Goal: Entertainment & Leisure: Consume media (video, audio)

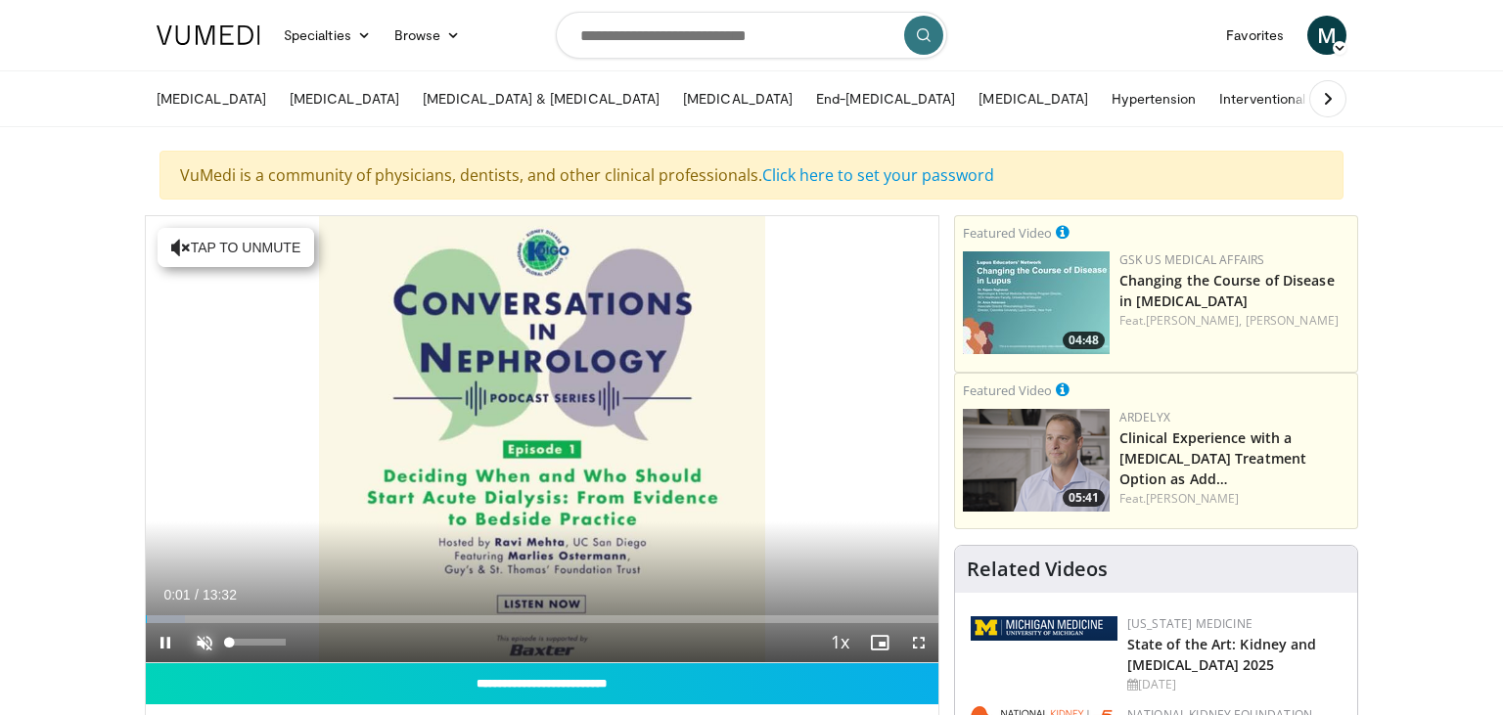
click at [207, 640] on span "Video Player" at bounding box center [204, 642] width 39 height 39
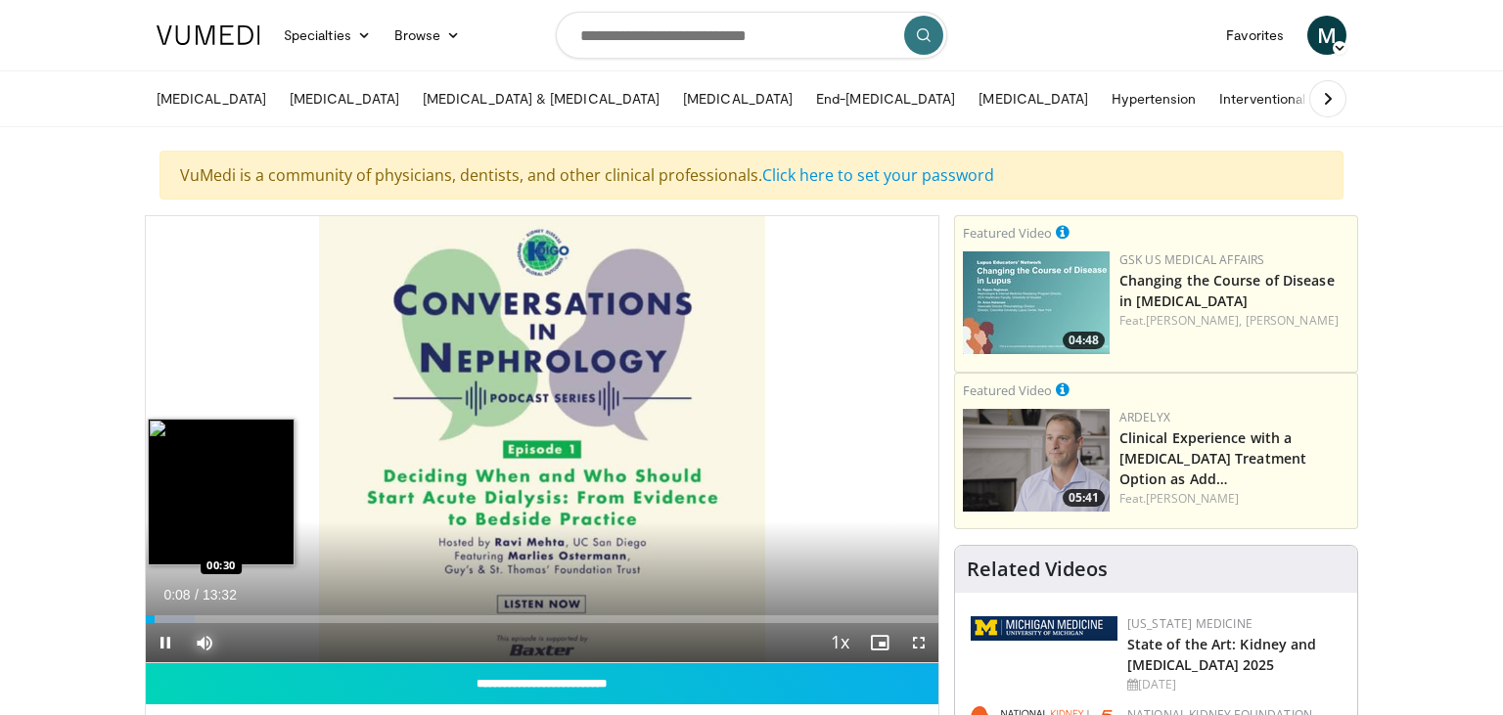
click at [175, 622] on div "Progress Bar" at bounding box center [170, 620] width 49 height 8
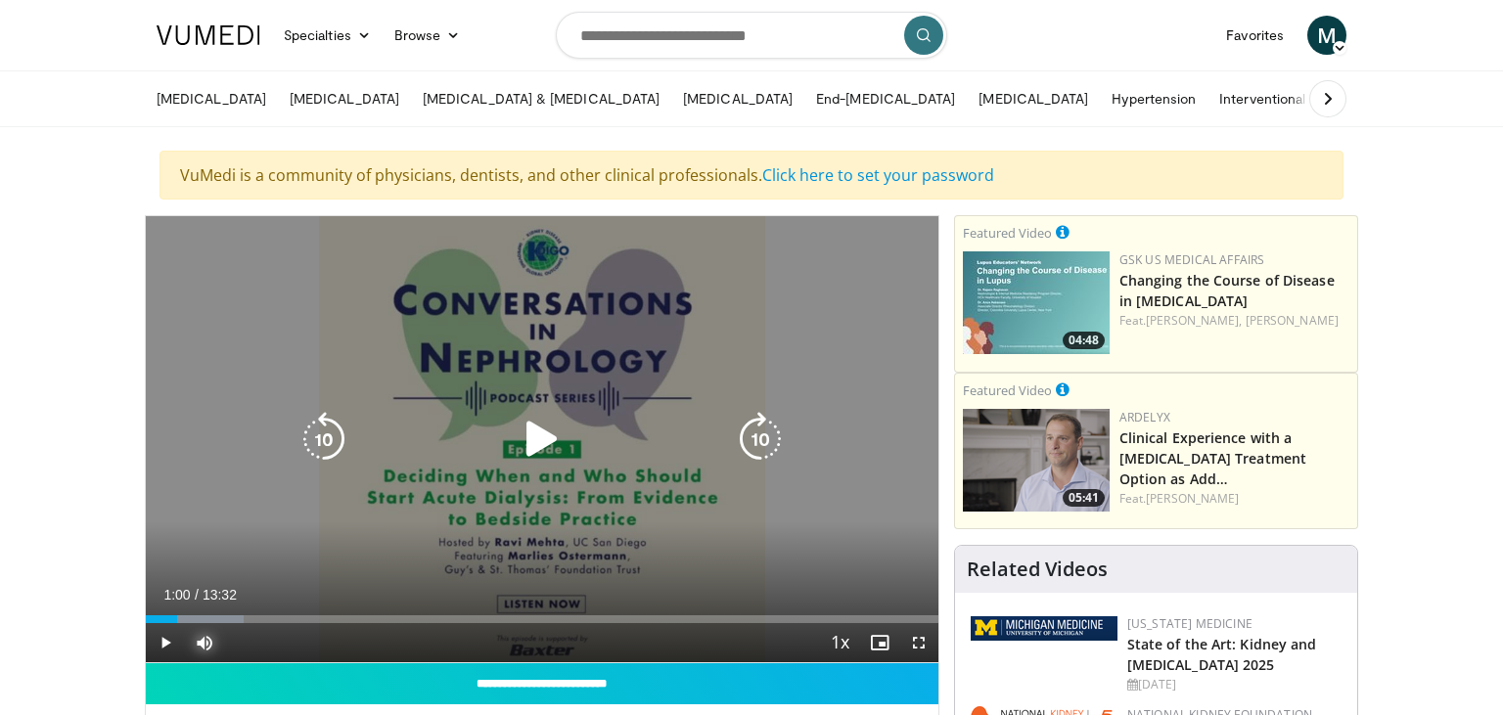
click at [205, 617] on div "Progress Bar" at bounding box center [196, 620] width 96 height 8
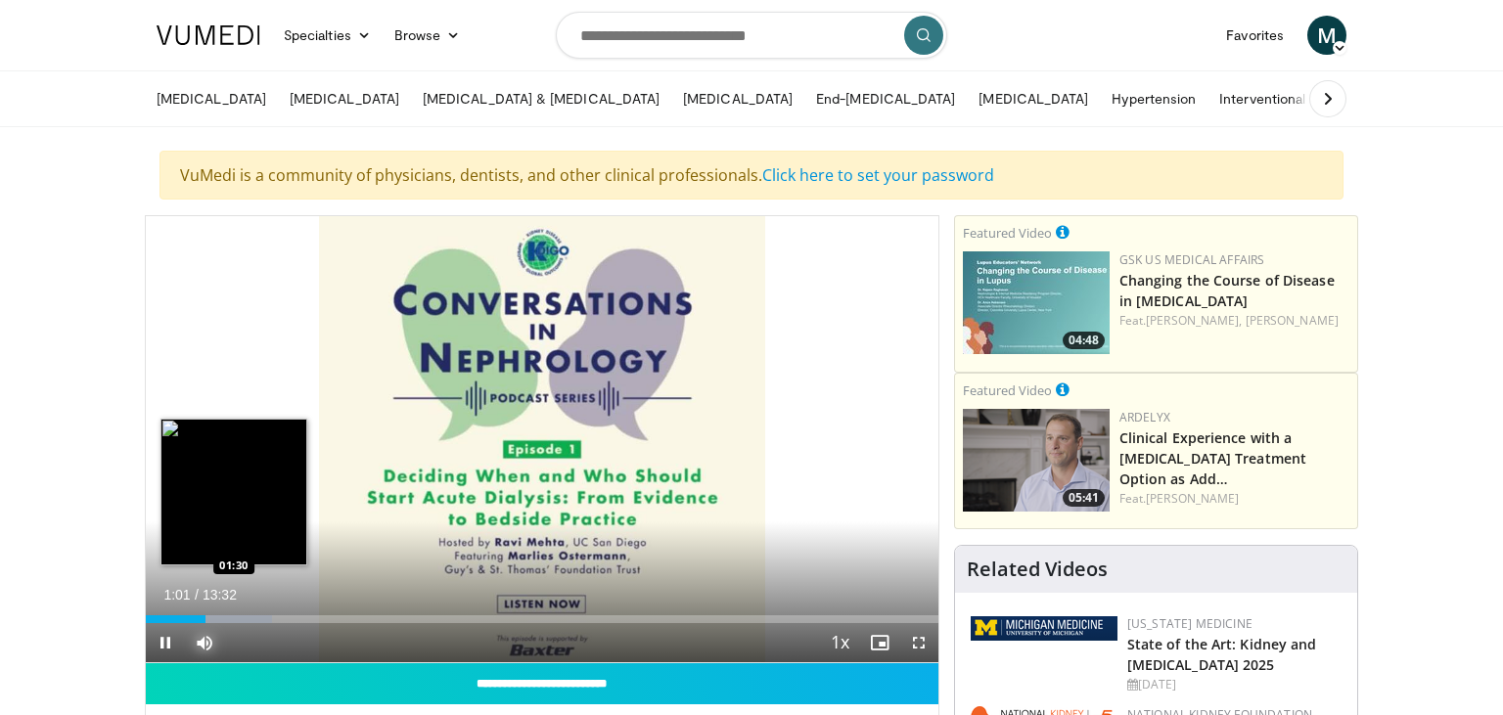
click at [235, 615] on div "Loaded : 15.98% 01:01 01:30" at bounding box center [542, 614] width 793 height 19
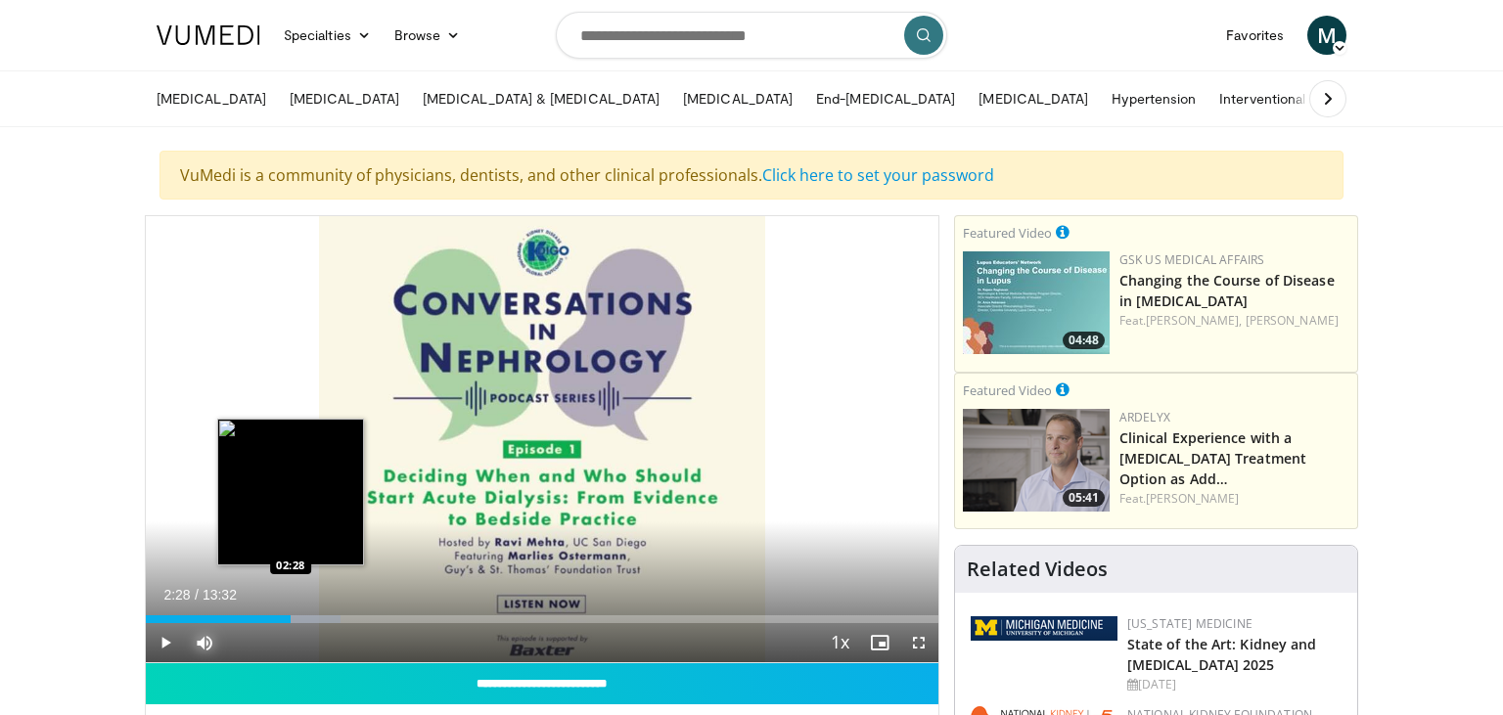
click at [291, 620] on div "Progress Bar" at bounding box center [293, 620] width 95 height 8
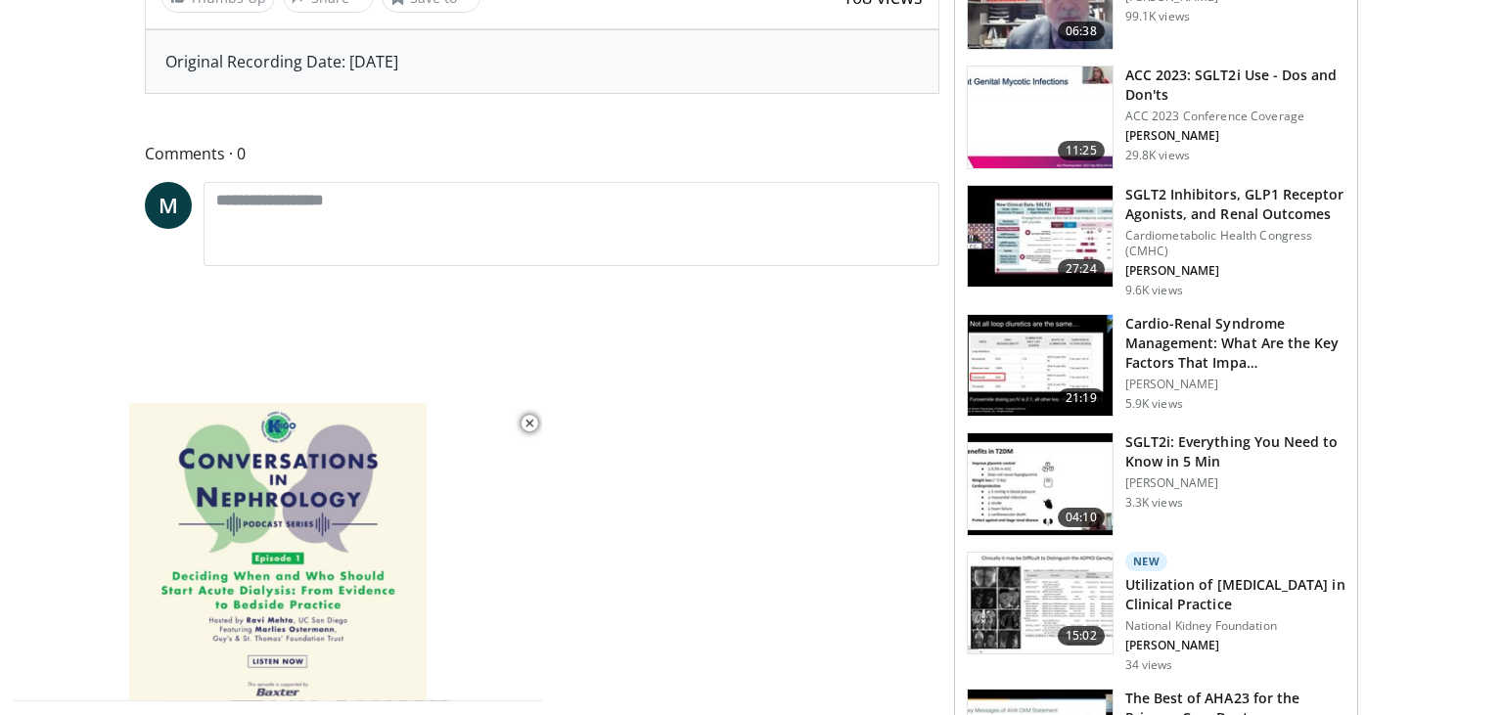
scroll to position [826, 0]
